Goal: Task Accomplishment & Management: Complete application form

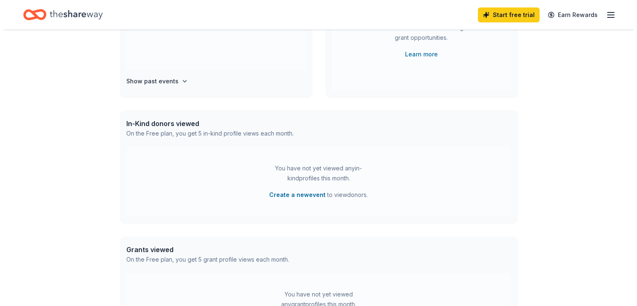
scroll to position [124, 0]
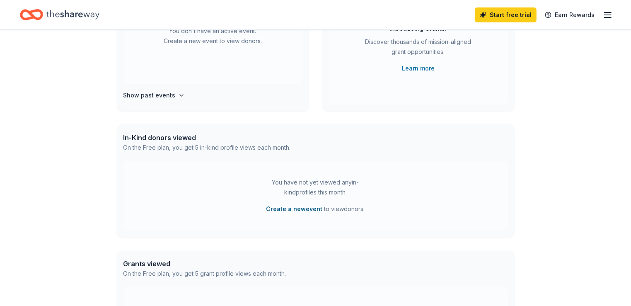
click at [293, 211] on button "Create a new event" at bounding box center [294, 209] width 56 height 10
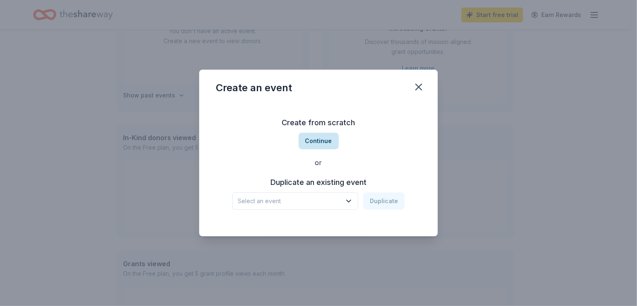
click at [320, 144] on button "Continue" at bounding box center [319, 141] width 40 height 17
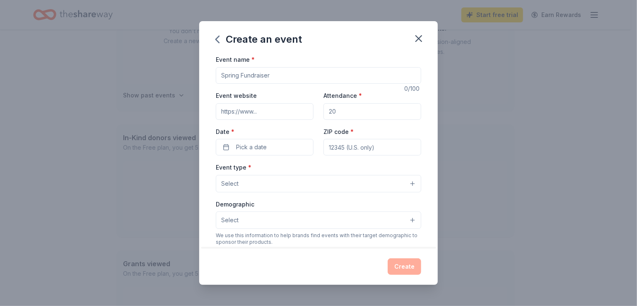
click at [337, 72] on input "Event name *" at bounding box center [318, 75] width 205 height 17
type input "PFLAG West Chester/Chester County"
click at [258, 112] on input "Event website" at bounding box center [265, 111] width 98 height 17
click at [376, 112] on input "Attendance *" at bounding box center [372, 111] width 98 height 17
type input "200"
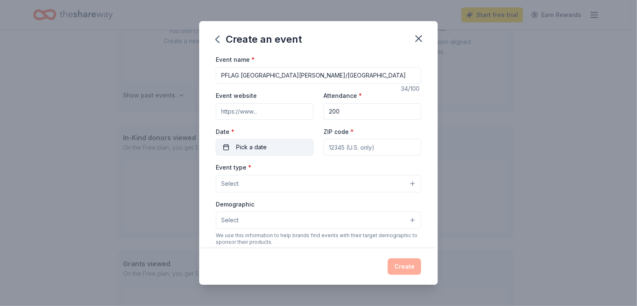
click at [258, 148] on span "Pick a date" at bounding box center [251, 147] width 31 height 10
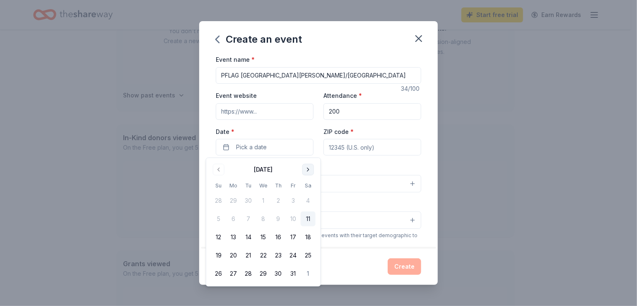
click at [311, 169] on button "Go to next month" at bounding box center [308, 170] width 12 height 12
click at [220, 171] on button "Go to previous month" at bounding box center [219, 170] width 12 height 12
click at [309, 170] on button "Go to next month" at bounding box center [308, 170] width 12 height 12
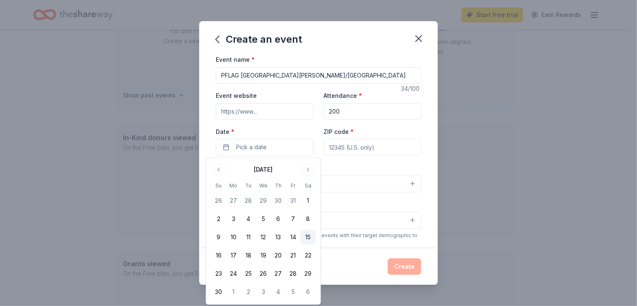
click at [308, 236] on button "15" at bounding box center [308, 236] width 15 height 15
click at [304, 238] on button "15" at bounding box center [308, 236] width 15 height 15
click at [308, 236] on button "15" at bounding box center [308, 236] width 15 height 15
click at [391, 148] on input "ZIP code *" at bounding box center [372, 147] width 98 height 17
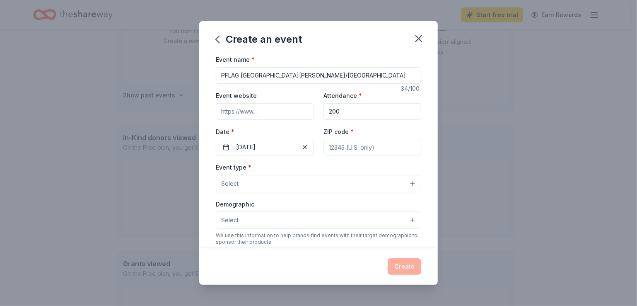
click at [532, 135] on div "Create an event Event name * PFLAG West Chester/Chester County 34 /100 Event we…" at bounding box center [318, 153] width 637 height 306
click at [407, 184] on button "Select" at bounding box center [318, 183] width 205 height 17
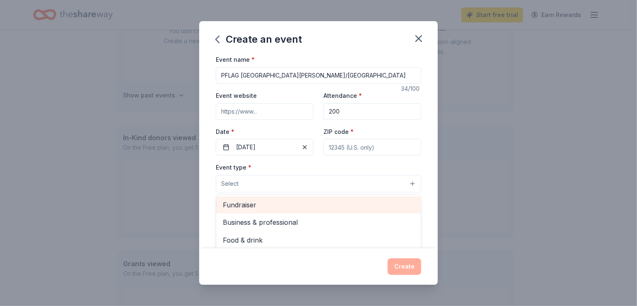
click at [255, 203] on span "Fundraiser" at bounding box center [318, 204] width 191 height 11
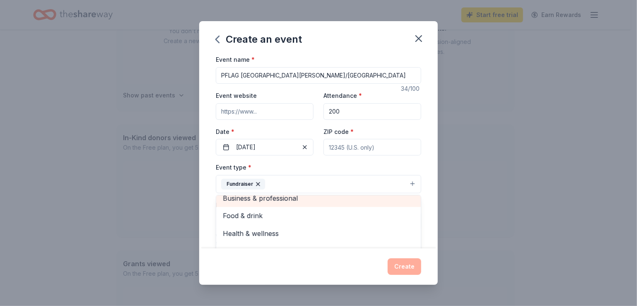
scroll to position [10, 0]
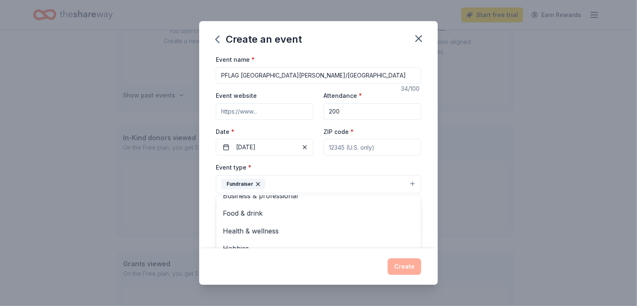
click at [114, 216] on div "Create an event Event name * PFLAG West Chester/Chester County 34 /100 Event we…" at bounding box center [318, 153] width 637 height 306
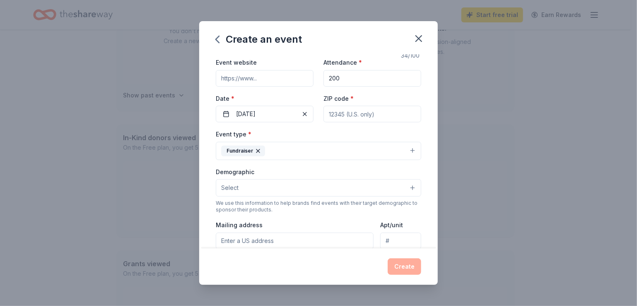
scroll to position [83, 0]
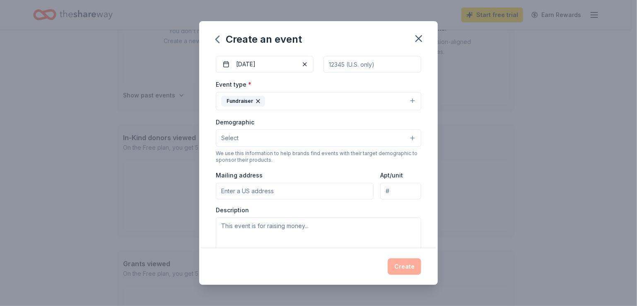
click at [406, 138] on button "Select" at bounding box center [318, 137] width 205 height 17
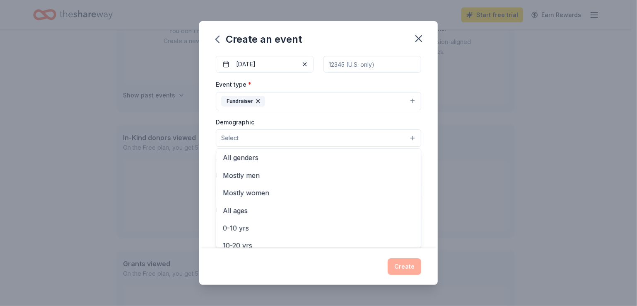
scroll to position [0, 0]
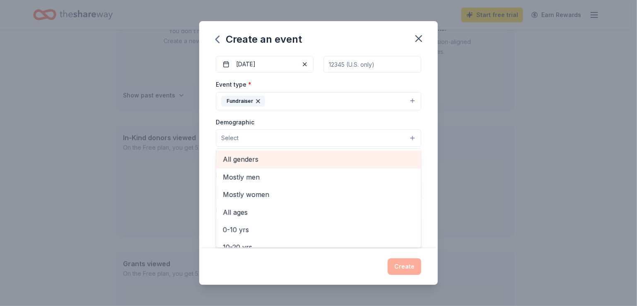
click at [253, 161] on span "All genders" at bounding box center [318, 159] width 191 height 11
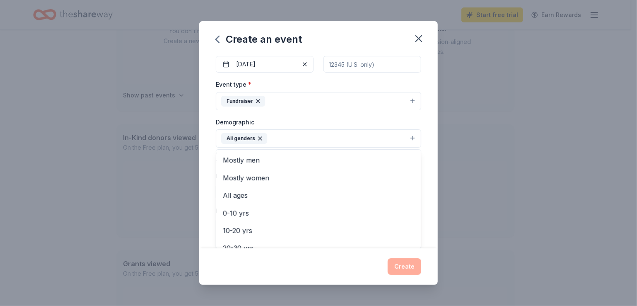
click at [490, 170] on div "Create an event Event name * PFLAG West Chester/Chester County 34 /100 Event we…" at bounding box center [318, 153] width 637 height 306
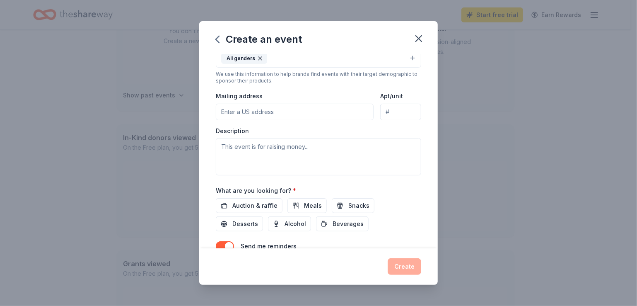
scroll to position [166, 0]
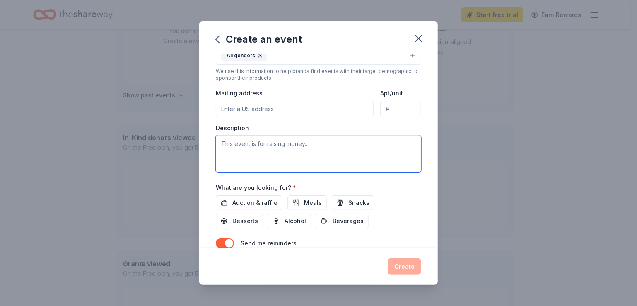
click at [302, 148] on textarea at bounding box center [318, 153] width 205 height 37
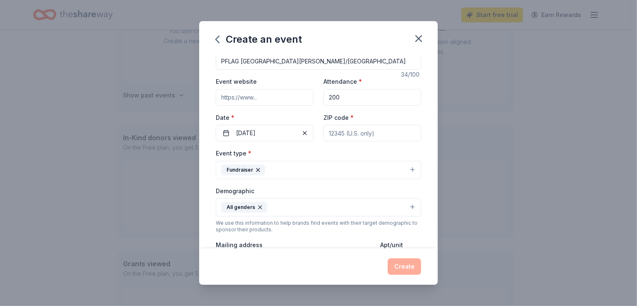
scroll to position [0, 0]
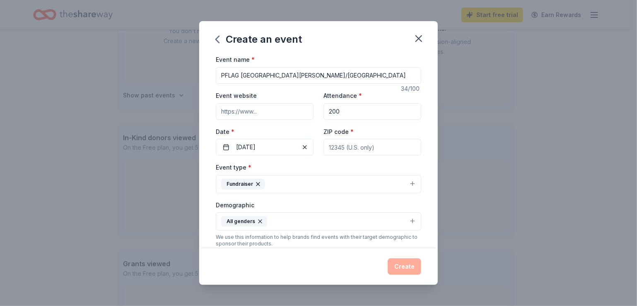
click at [248, 111] on input "Event website" at bounding box center [265, 111] width 98 height 17
paste input "https://pflag.org/chapter/west-chester-chester-county/"
type input "https://pflag.org/chapter/west-chester-chester-county/"
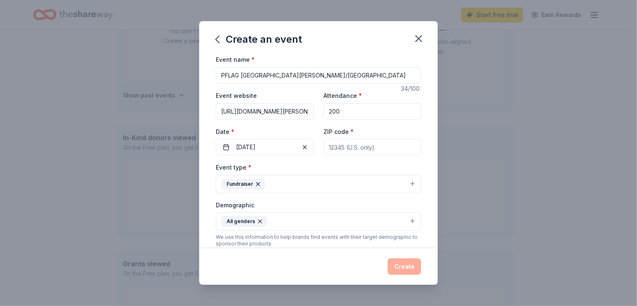
click at [333, 75] on input "PFLAG West Chester/Chester County" at bounding box center [318, 75] width 205 height 17
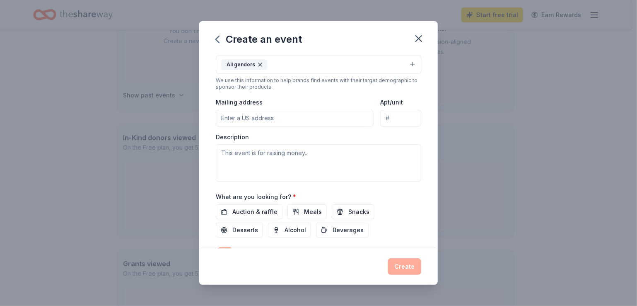
scroll to position [166, 0]
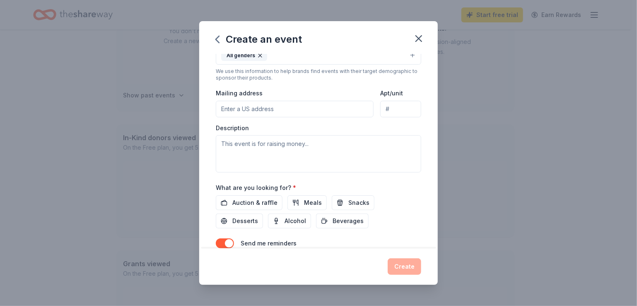
type input "PFLAG [GEOGRAPHIC_DATA][PERSON_NAME]/Chester County Drag Queen Bingo"
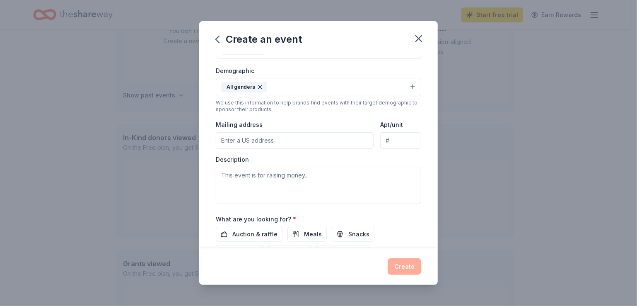
scroll to position [121, 0]
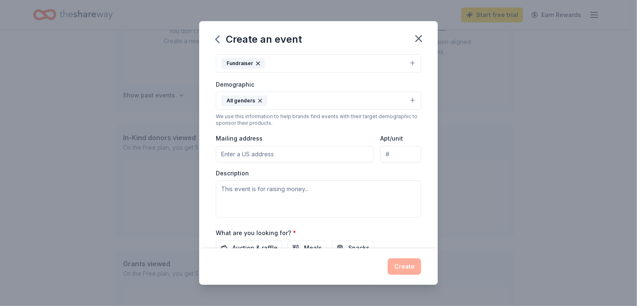
click at [254, 156] on input "Mailing address" at bounding box center [295, 154] width 158 height 17
paste input "976 Francis Circle West Chester, PA 19382"
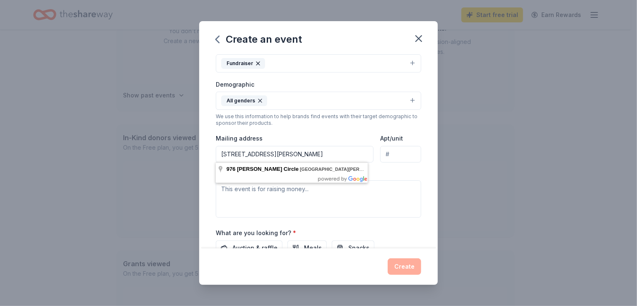
type input "976 Francis Circle West Chester, PA 19382"
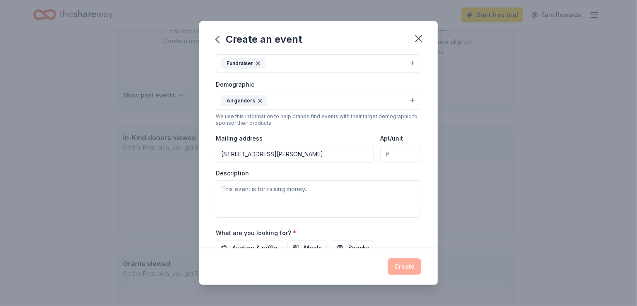
click at [424, 163] on div "Event name * PFLAG West Chester/Chester County Drag Queen Bingo 51 /100 Event w…" at bounding box center [318, 150] width 239 height 193
click at [291, 193] on textarea at bounding box center [318, 198] width 205 height 37
click at [245, 192] on textarea at bounding box center [318, 198] width 205 height 37
paste textarea "PFLAG is the nation's largest organization dedicated to supporting, educating, …"
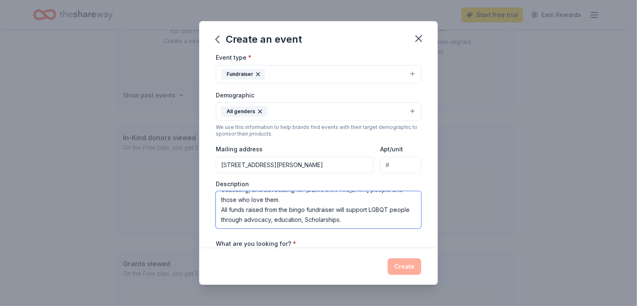
scroll to position [124, 0]
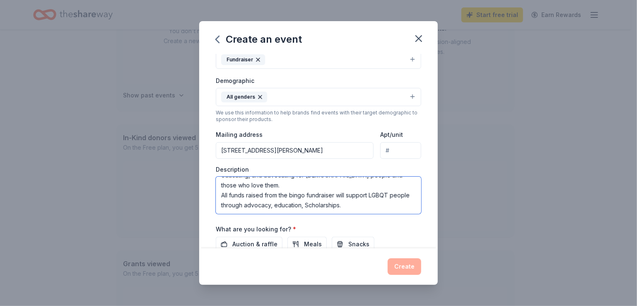
type textarea "PFLAG is the nation's largest organization dedicated to supporting, educating, …"
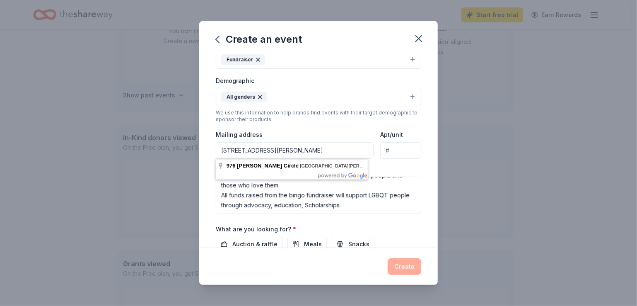
drag, startPoint x: 345, startPoint y: 152, endPoint x: 321, endPoint y: 150, distance: 23.3
click at [321, 150] on input "976 Francis Circle West Chester, PA 19382" at bounding box center [295, 150] width 158 height 17
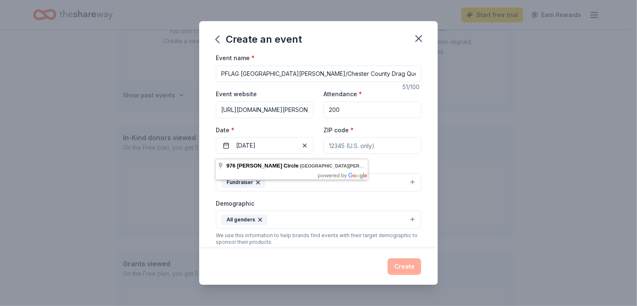
scroll to position [0, 0]
click at [346, 145] on input "ZIP code *" at bounding box center [372, 147] width 98 height 17
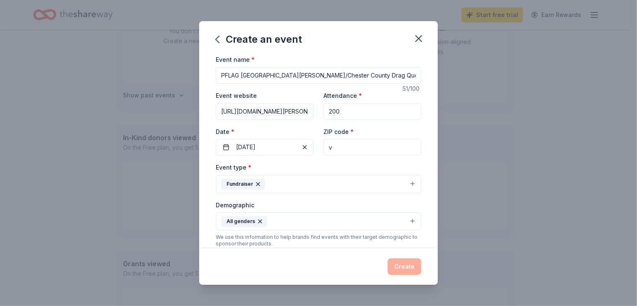
drag, startPoint x: 346, startPoint y: 145, endPoint x: 319, endPoint y: 147, distance: 27.0
click at [323, 147] on input "v" at bounding box center [372, 147] width 98 height 17
paste input "19382"
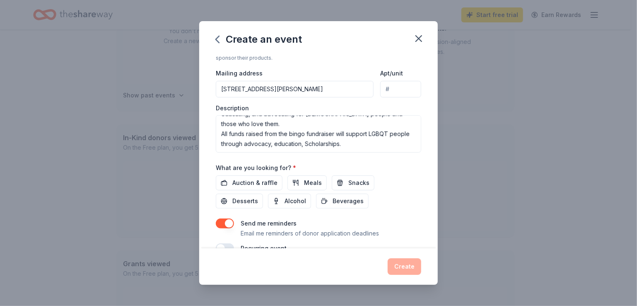
scroll to position [203, 0]
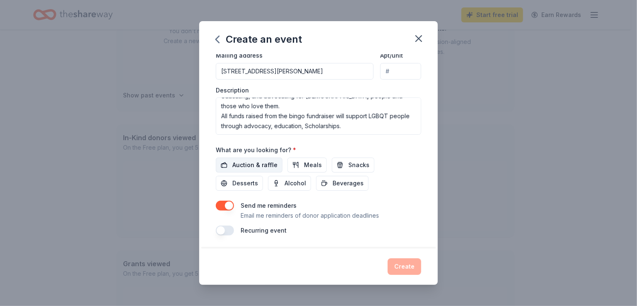
click at [254, 163] on span "Auction & raffle" at bounding box center [254, 165] width 45 height 10
click at [308, 162] on span "Meals" at bounding box center [313, 165] width 18 height 10
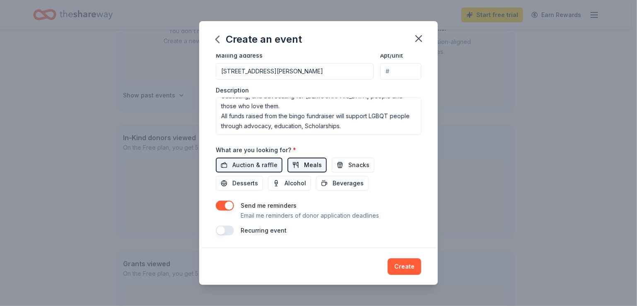
click at [314, 163] on span "Meals" at bounding box center [313, 165] width 18 height 10
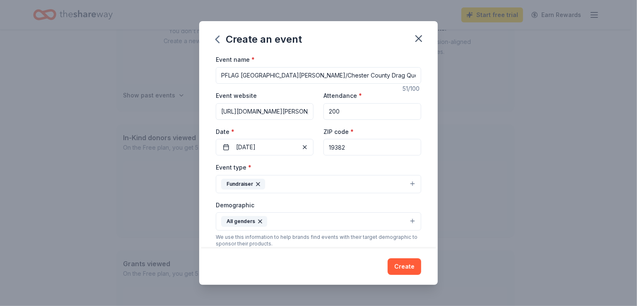
scroll to position [0, 0]
drag, startPoint x: 361, startPoint y: 150, endPoint x: 320, endPoint y: 144, distance: 41.4
click at [323, 144] on input "19382" at bounding box center [372, 147] width 98 height 17
type input "19333"
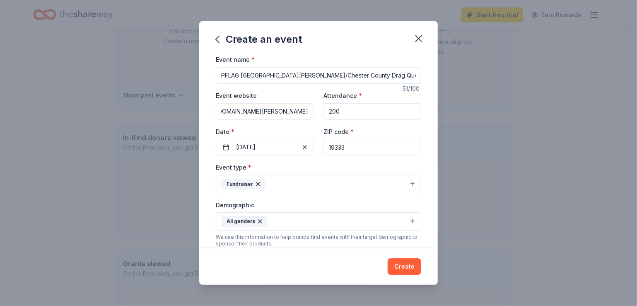
drag, startPoint x: 220, startPoint y: 112, endPoint x: 350, endPoint y: 120, distance: 130.3
click at [350, 120] on div "Event website https://pflag.org/chapter/west-chester-chester-county/ Attendance…" at bounding box center [318, 122] width 205 height 65
paste input "19382"
drag, startPoint x: 272, startPoint y: 116, endPoint x: 214, endPoint y: 113, distance: 58.0
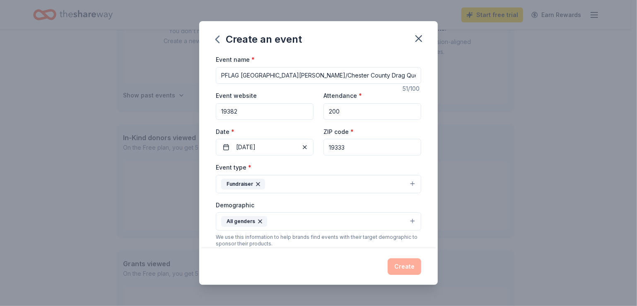
click at [232, 113] on input "19382" at bounding box center [265, 111] width 98 height 17
drag, startPoint x: 214, startPoint y: 113, endPoint x: 205, endPoint y: 113, distance: 8.3
click at [205, 113] on div "Event name * PFLAG West Chester/Chester County Drag Queen Bingo 51 /100 Event w…" at bounding box center [318, 150] width 239 height 193
type input "19382"
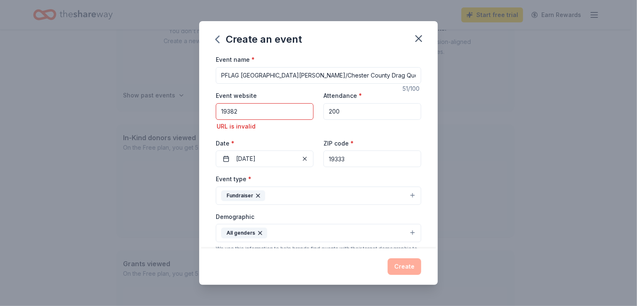
click at [204, 113] on div "Event name * PFLAG West Chester/Chester County Drag Queen Bingo 51 /100 Event w…" at bounding box center [318, 150] width 239 height 193
drag, startPoint x: 270, startPoint y: 111, endPoint x: 211, endPoint y: 109, distance: 59.7
click at [211, 109] on div "Event name * PFLAG West Chester/Chester County Drag Queen Bingo 51 /100 Event w…" at bounding box center [318, 150] width 239 height 193
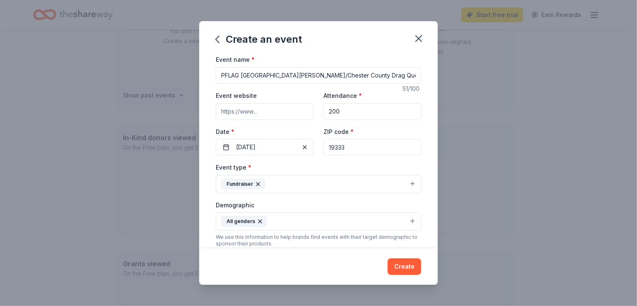
paste input "https://pflag.org/chapter/west-chester-chester-county/"
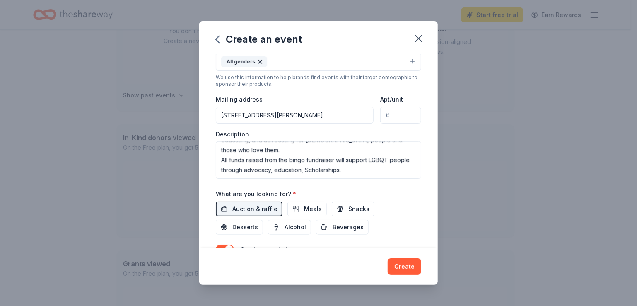
scroll to position [203, 0]
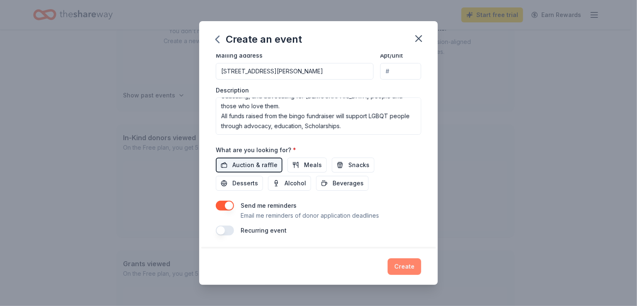
type input "https://pflag.org/chapter/west-chester-chester-county/"
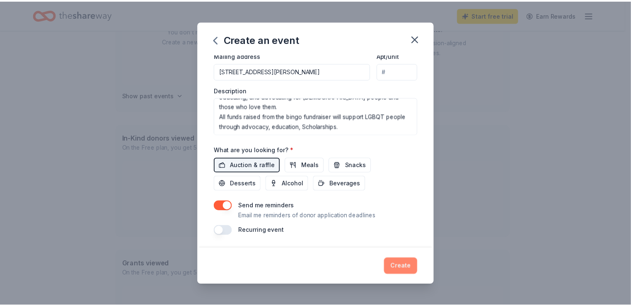
scroll to position [0, 0]
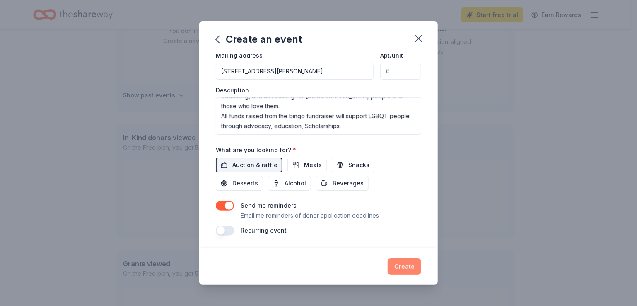
click at [404, 267] on button "Create" at bounding box center [405, 266] width 34 height 17
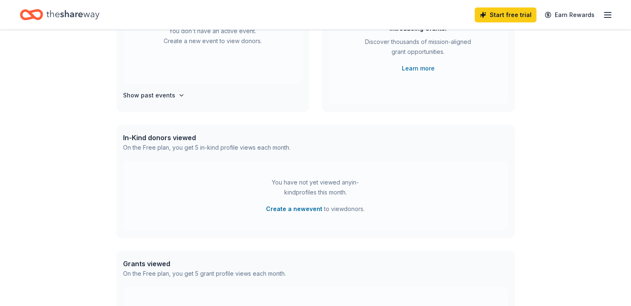
scroll to position [60, 0]
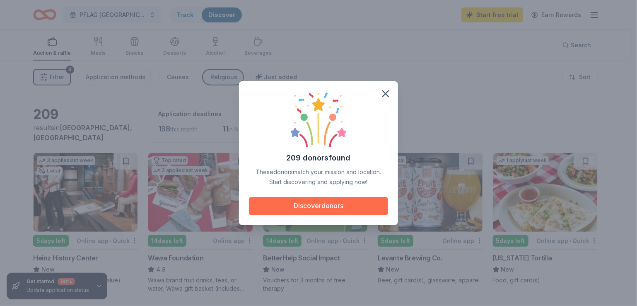
click at [321, 210] on button "Discover donors" at bounding box center [318, 206] width 139 height 18
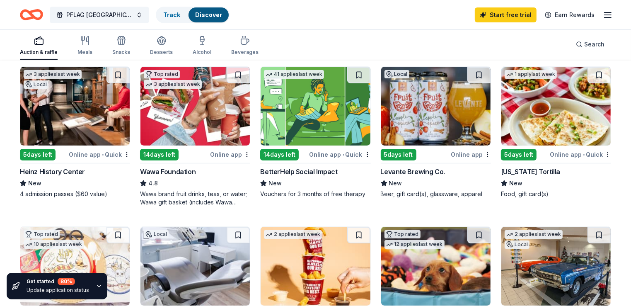
scroll to position [83, 0]
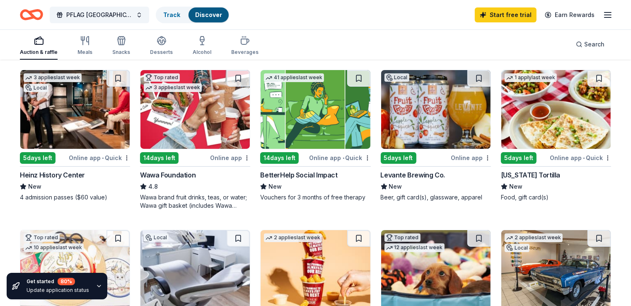
click at [166, 155] on div "14 days left" at bounding box center [159, 158] width 39 height 12
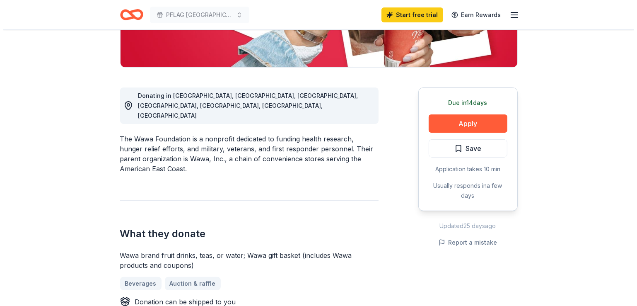
scroll to position [166, 0]
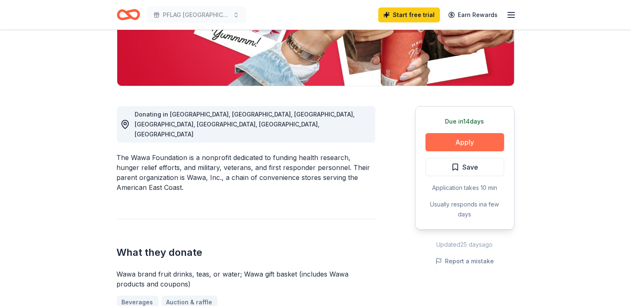
click at [472, 135] on button "Apply" at bounding box center [464, 142] width 79 height 18
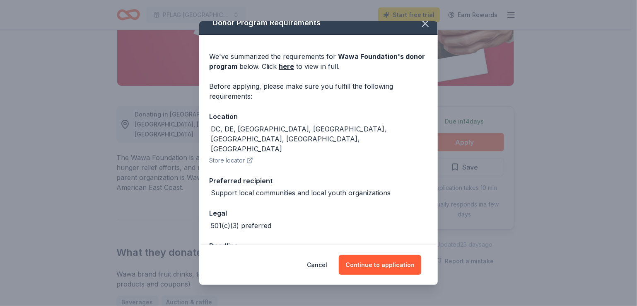
scroll to position [19, 0]
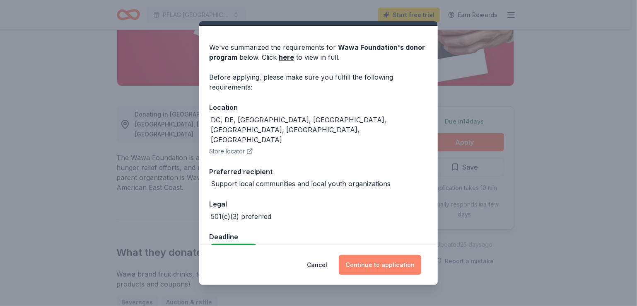
click at [377, 262] on button "Continue to application" at bounding box center [380, 265] width 82 height 20
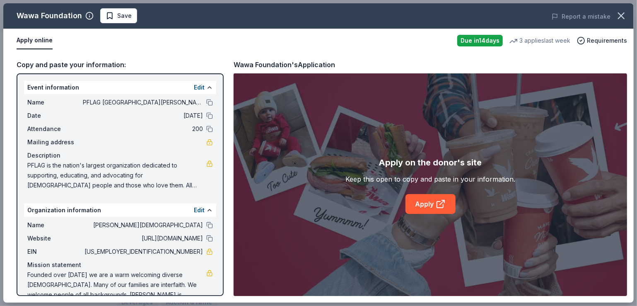
scroll to position [14, 0]
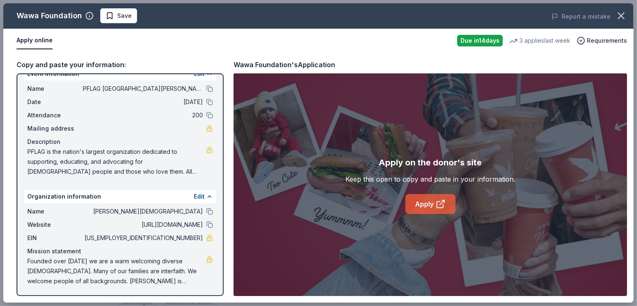
click at [432, 201] on link "Apply" at bounding box center [431, 204] width 50 height 20
